Goal: Task Accomplishment & Management: Use online tool/utility

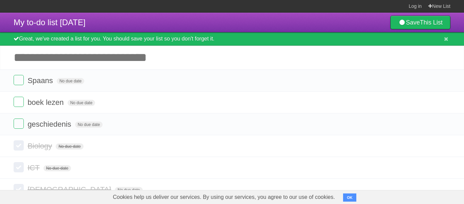
click at [15, 118] on label at bounding box center [19, 123] width 10 height 10
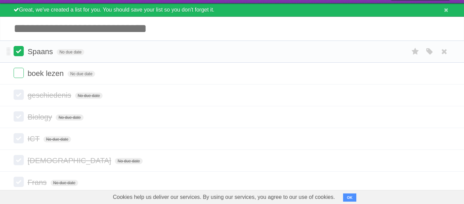
drag, startPoint x: 186, startPoint y: 19, endPoint x: 18, endPoint y: 50, distance: 171.0
click at [18, 50] on div "My to-do list [DATE] Save This List Great, we've created a list for you. You sh…" at bounding box center [232, 88] width 464 height 209
click at [15, 54] on label at bounding box center [19, 51] width 10 height 10
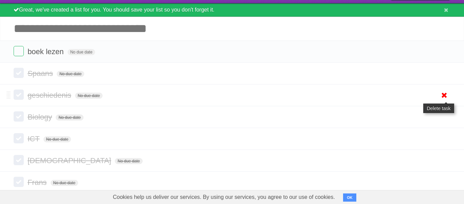
click at [446, 100] on icon at bounding box center [445, 94] width 10 height 11
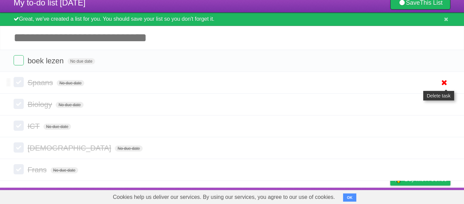
click at [446, 77] on icon at bounding box center [445, 82] width 10 height 11
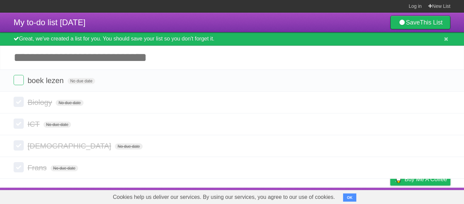
scroll to position [1, 0]
click at [447, 81] on icon at bounding box center [445, 80] width 10 height 11
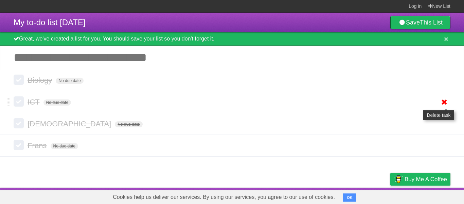
scroll to position [0, 0]
click at [441, 104] on icon at bounding box center [445, 101] width 10 height 11
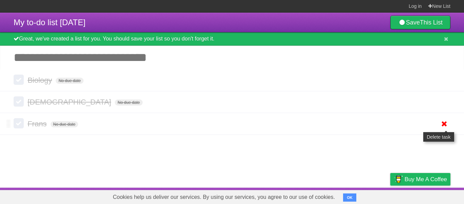
click at [448, 126] on icon at bounding box center [445, 123] width 10 height 11
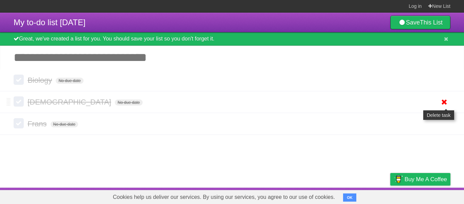
click at [444, 101] on icon at bounding box center [445, 101] width 10 height 11
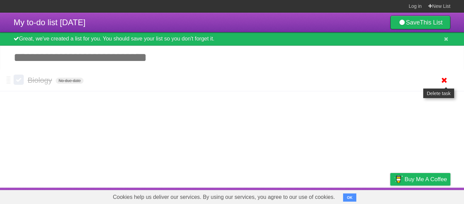
click at [444, 84] on icon at bounding box center [445, 79] width 10 height 11
